Goal: Task Accomplishment & Management: Use online tool/utility

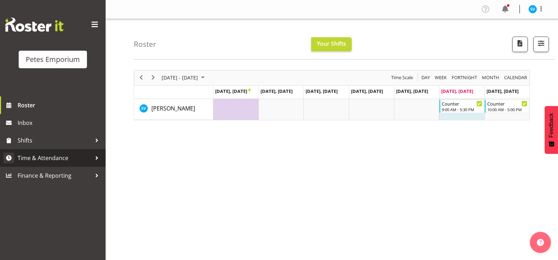
click at [76, 156] on span "Time & Attendance" at bounding box center [55, 158] width 74 height 11
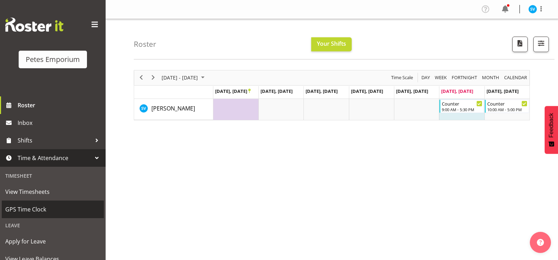
click at [53, 210] on span "GPS Time Clock" at bounding box center [52, 209] width 95 height 11
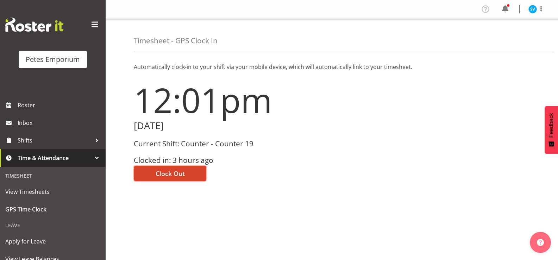
click at [175, 175] on span "Clock Out" at bounding box center [170, 173] width 29 height 9
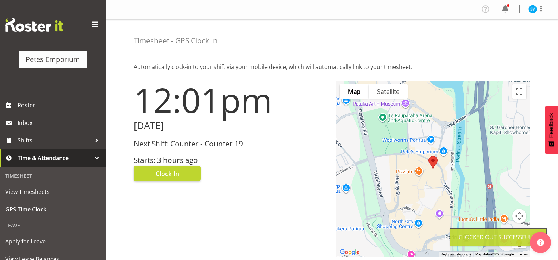
click at [532, 8] on img at bounding box center [533, 9] width 8 height 8
click at [519, 35] on link "Log Out" at bounding box center [512, 37] width 68 height 13
